Goal: Check status

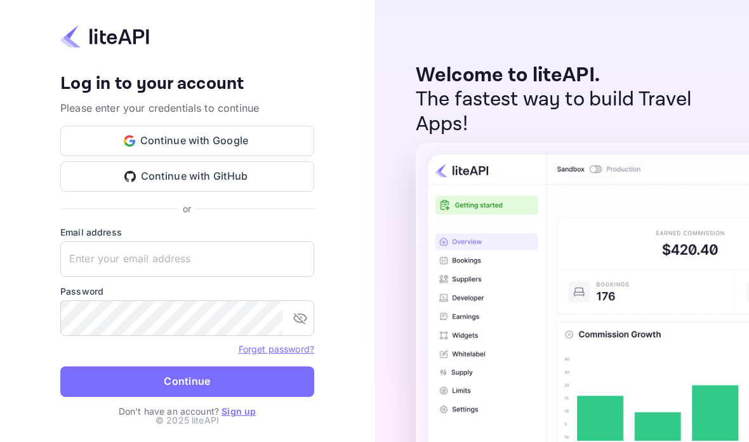
click at [253, 277] on input "text" at bounding box center [187, 259] width 254 height 36
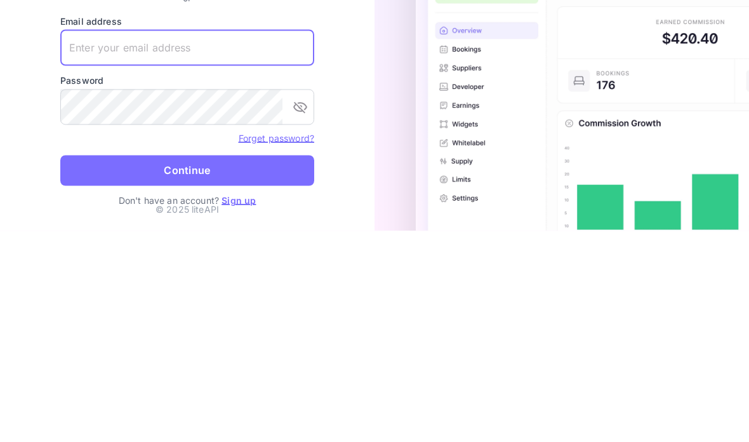
scroll to position [51, 0]
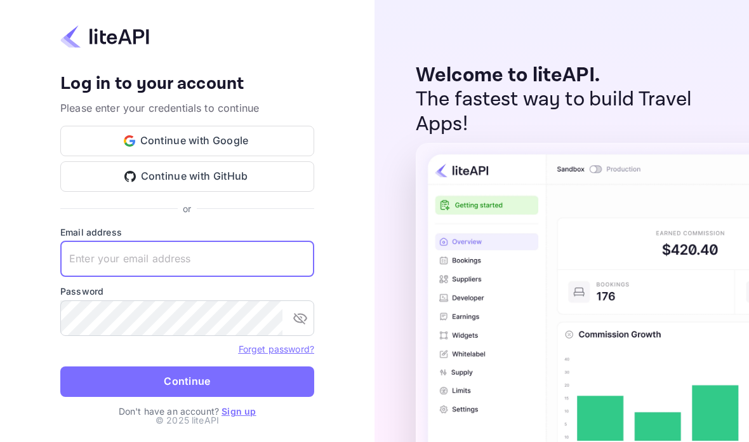
type input "[EMAIL_ADDRESS][DOMAIN_NAME]"
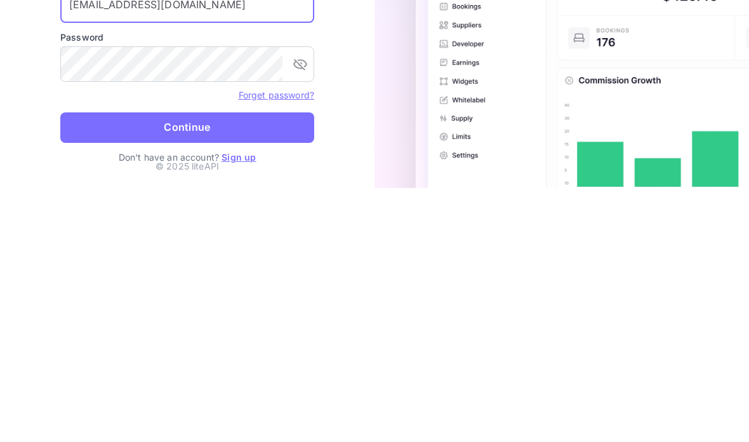
click at [278, 366] on button "Continue" at bounding box center [187, 381] width 254 height 30
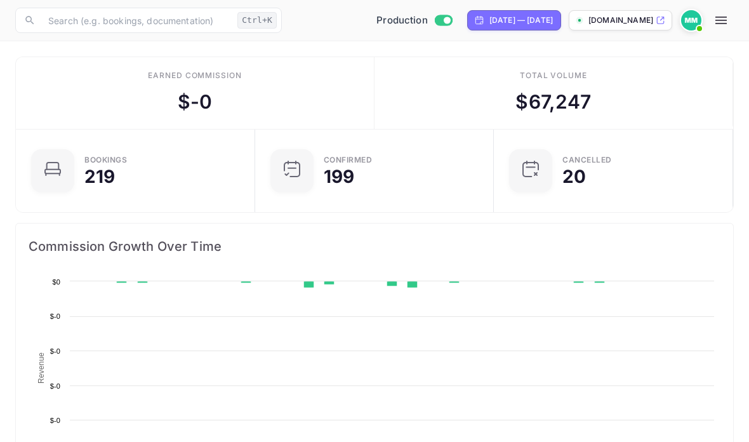
scroll to position [206, 353]
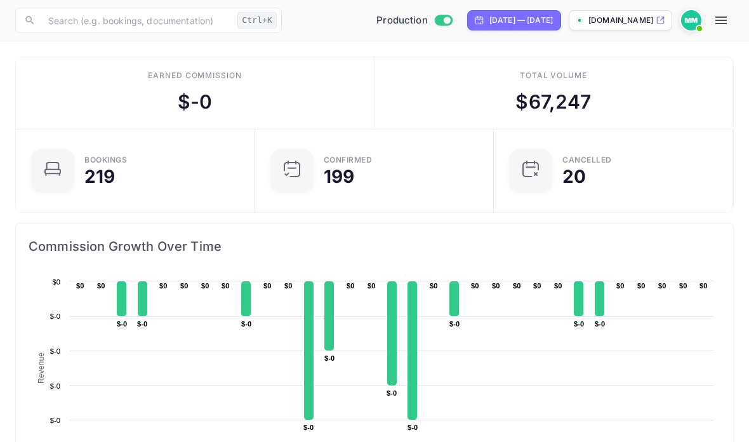
click at [725, 23] on icon "button" at bounding box center [720, 21] width 11 height 8
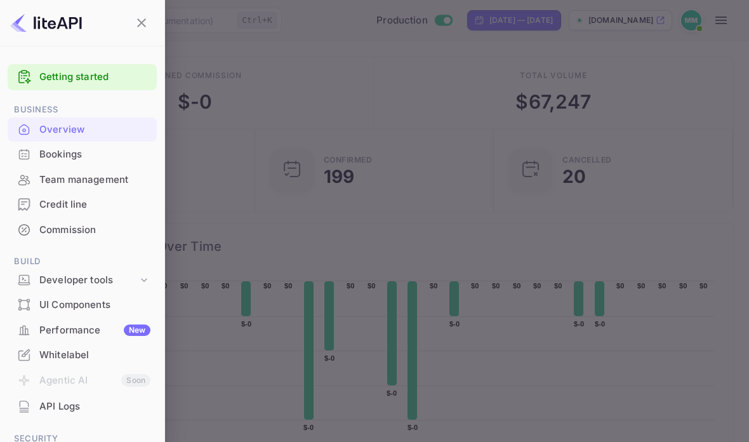
click at [94, 164] on div "Bookings" at bounding box center [82, 154] width 149 height 25
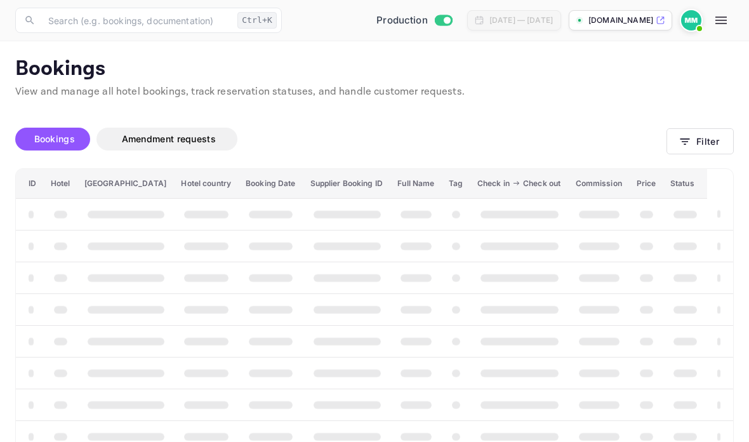
click at [26, 405] on th "booking table" at bounding box center [30, 404] width 28 height 32
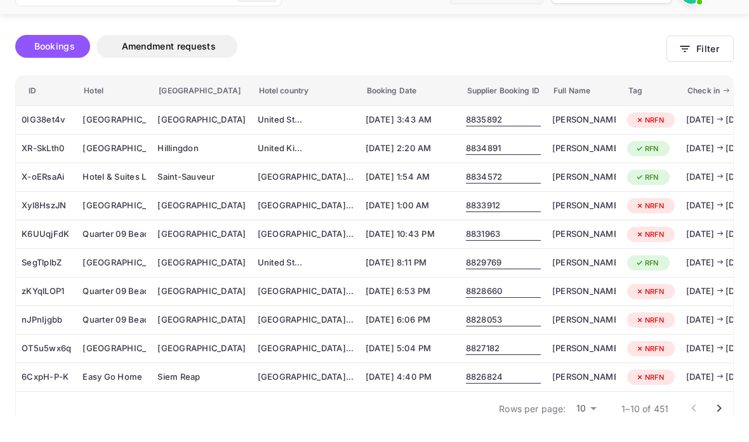
scroll to position [66, 0]
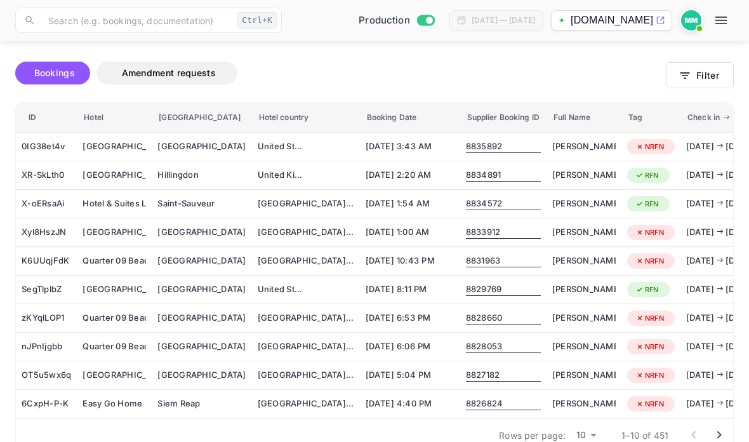
click at [589, 434] on body "Now you can check your travel website directly from the link. Check your websit…" at bounding box center [374, 213] width 749 height 559
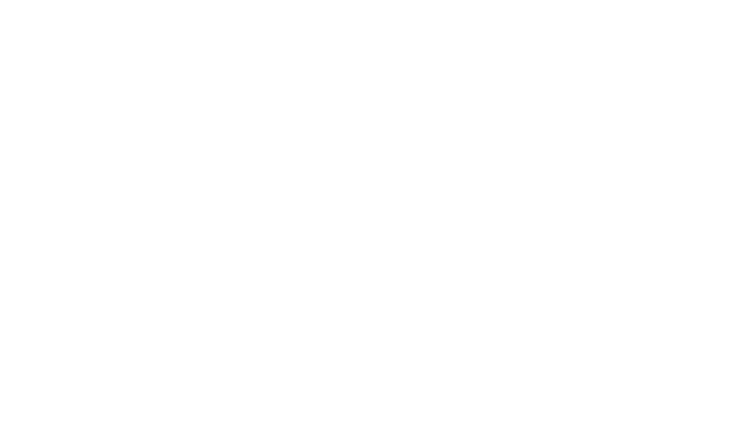
scroll to position [1259, 0]
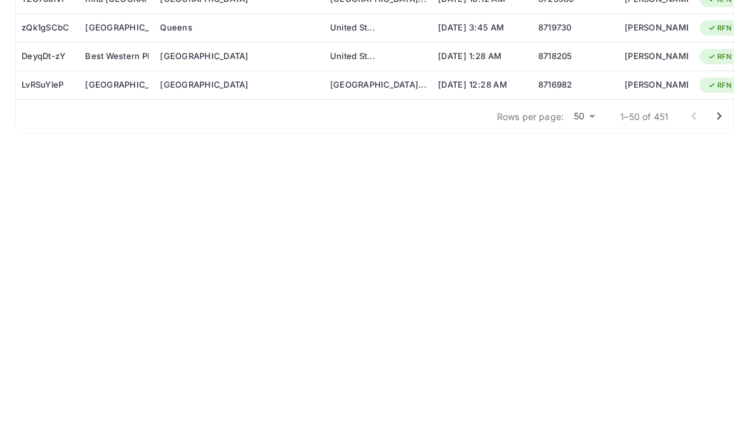
click at [715, 376] on icon "Go to next page" at bounding box center [719, 383] width 15 height 15
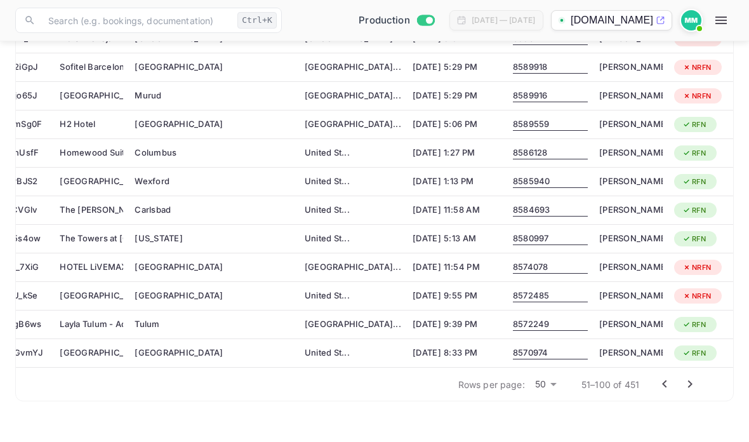
click at [684, 384] on icon "Go to next page" at bounding box center [689, 383] width 15 height 15
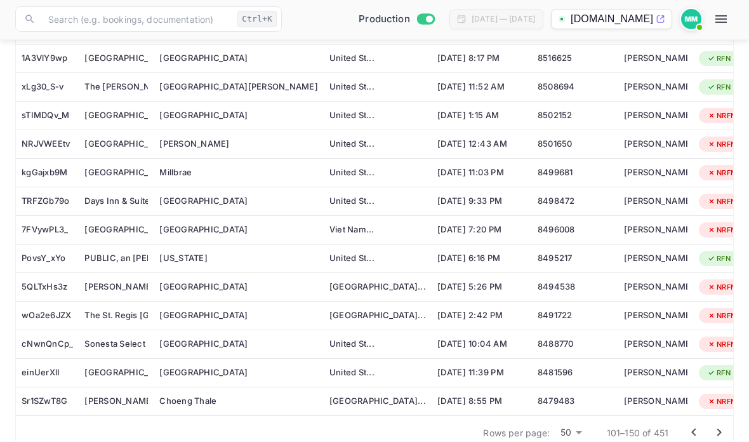
scroll to position [1209, 0]
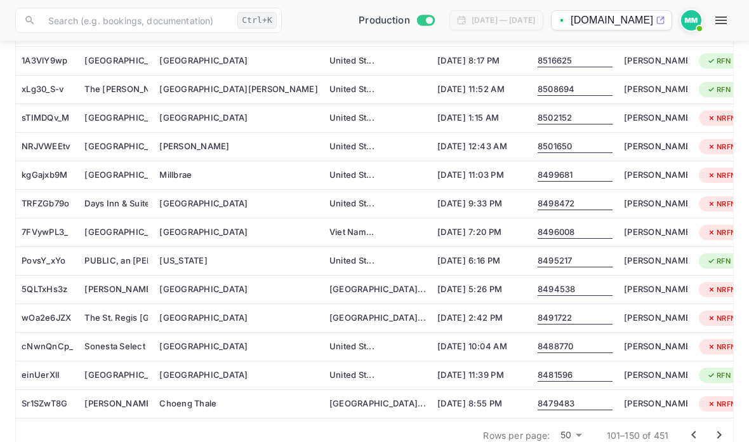
click at [724, 432] on icon "Go to next page" at bounding box center [719, 434] width 15 height 15
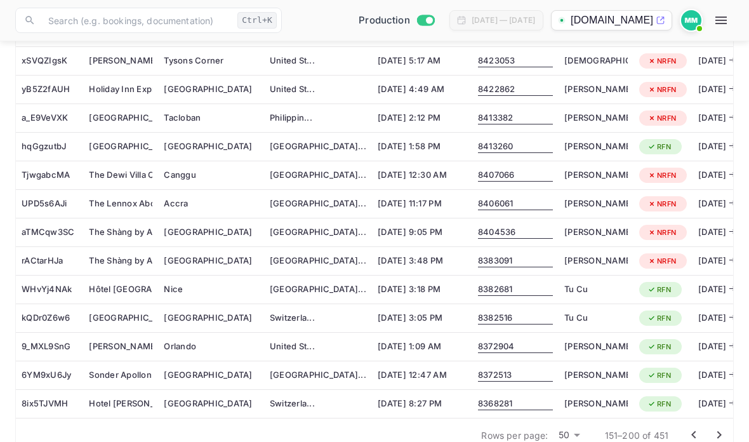
click at [717, 441] on button "Go to next page" at bounding box center [718, 434] width 25 height 25
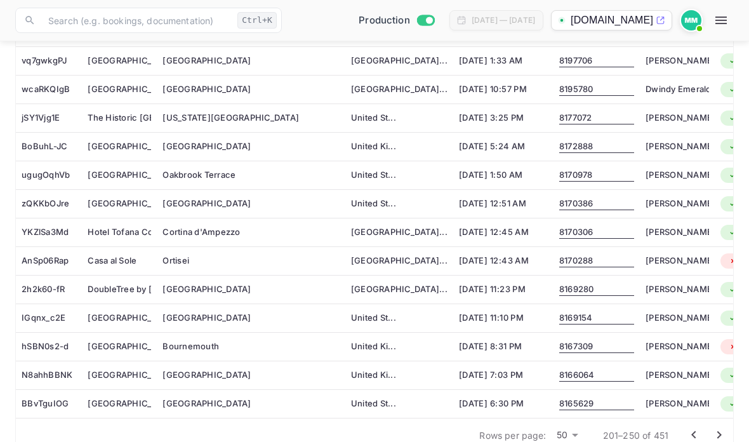
click at [719, 430] on icon "Go to next page" at bounding box center [719, 434] width 15 height 15
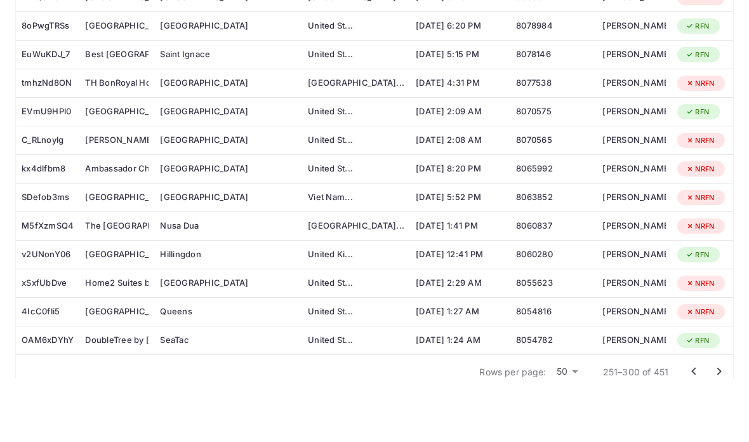
scroll to position [1259, 0]
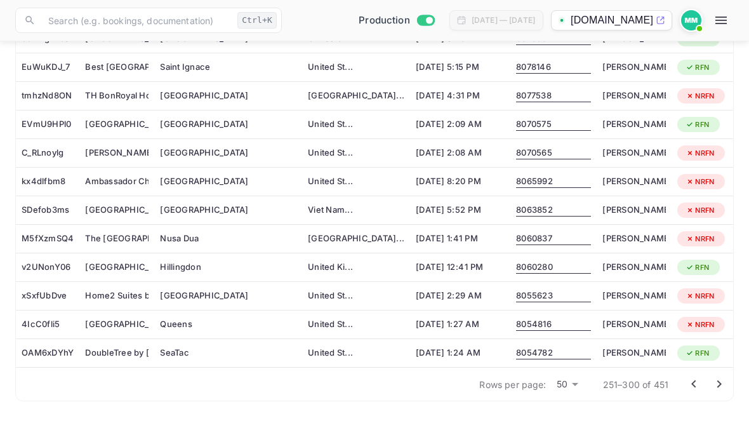
click at [110, 114] on div "Vdara Hotel & Spa at ARIA Las Vegas" at bounding box center [116, 124] width 63 height 20
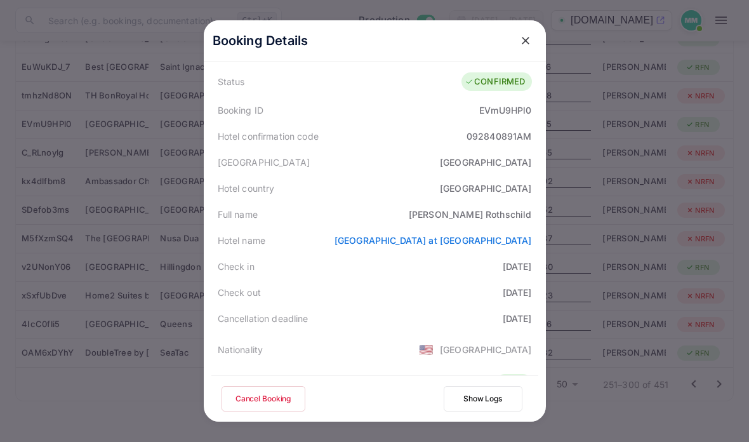
scroll to position [40, 0]
